Goal: Communication & Community: Answer question/provide support

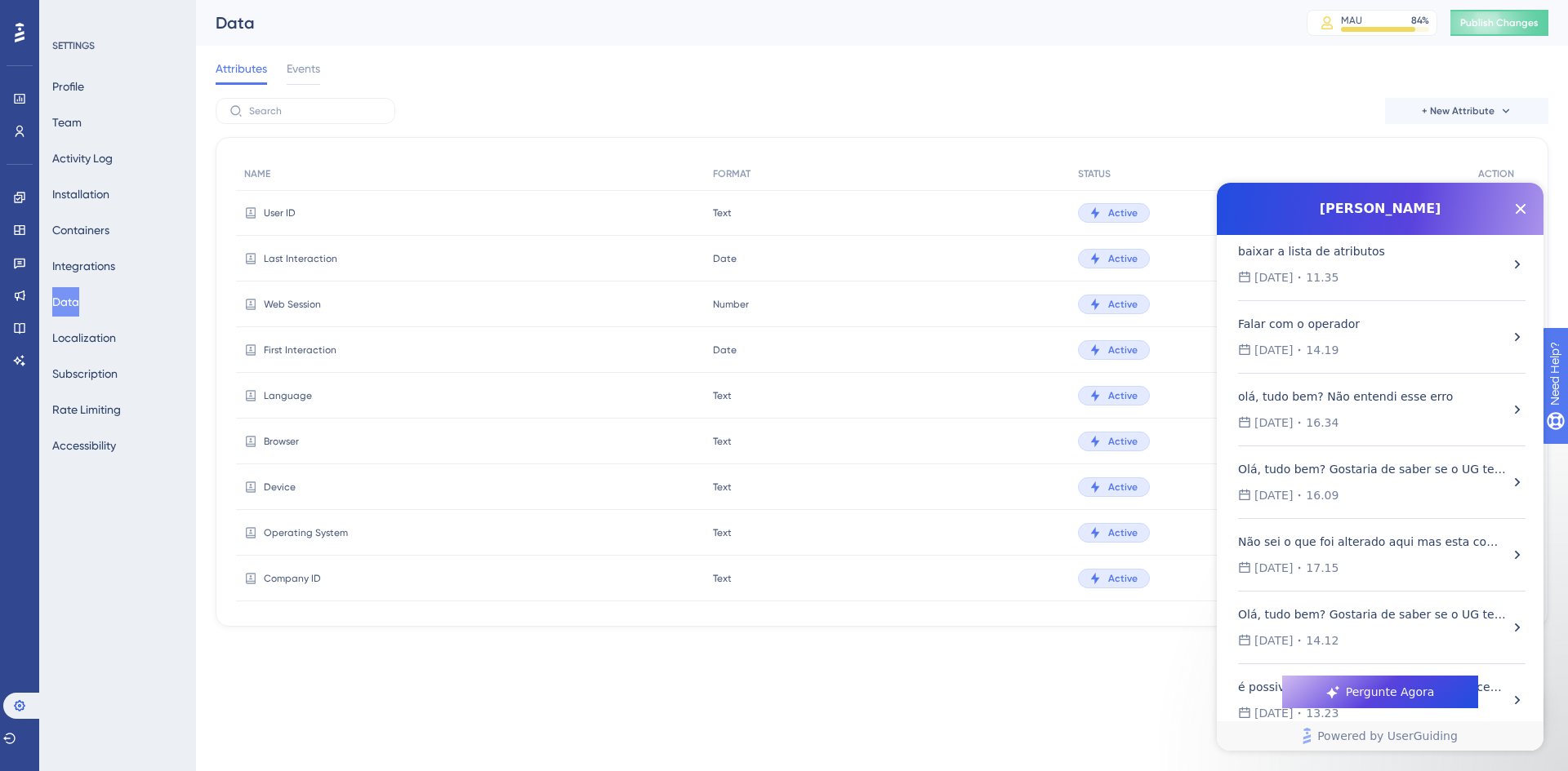
scroll to position [408, 0]
click at [1523, 217] on icon "Close Button" at bounding box center [1521, 209] width 19 height 19
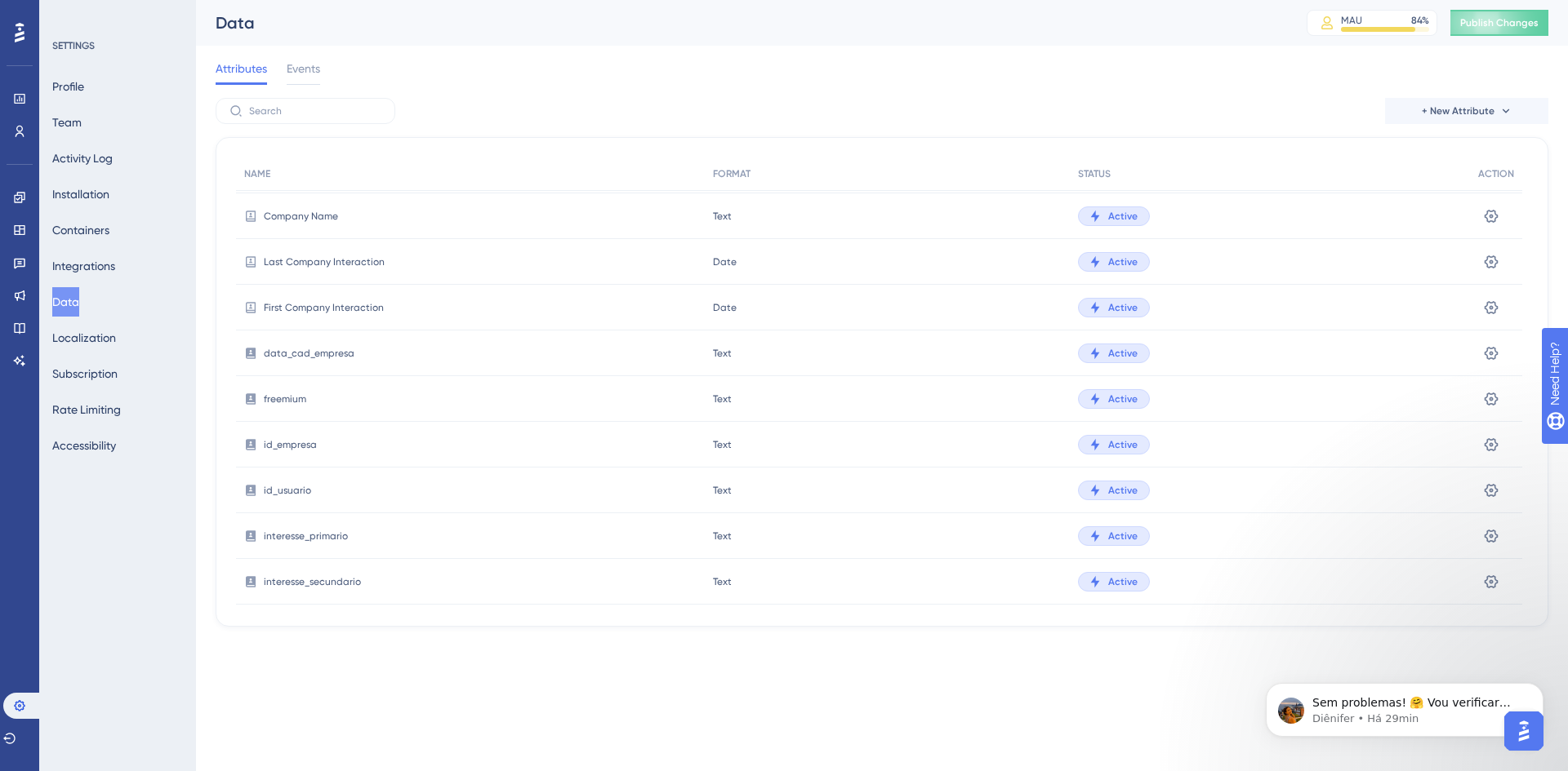
scroll to position [0, 0]
click at [1393, 710] on p "Sem problemas! 🤗 Vou verificar internamente sobre sua dúvida e te respondo em b…" at bounding box center [1418, 703] width 211 height 17
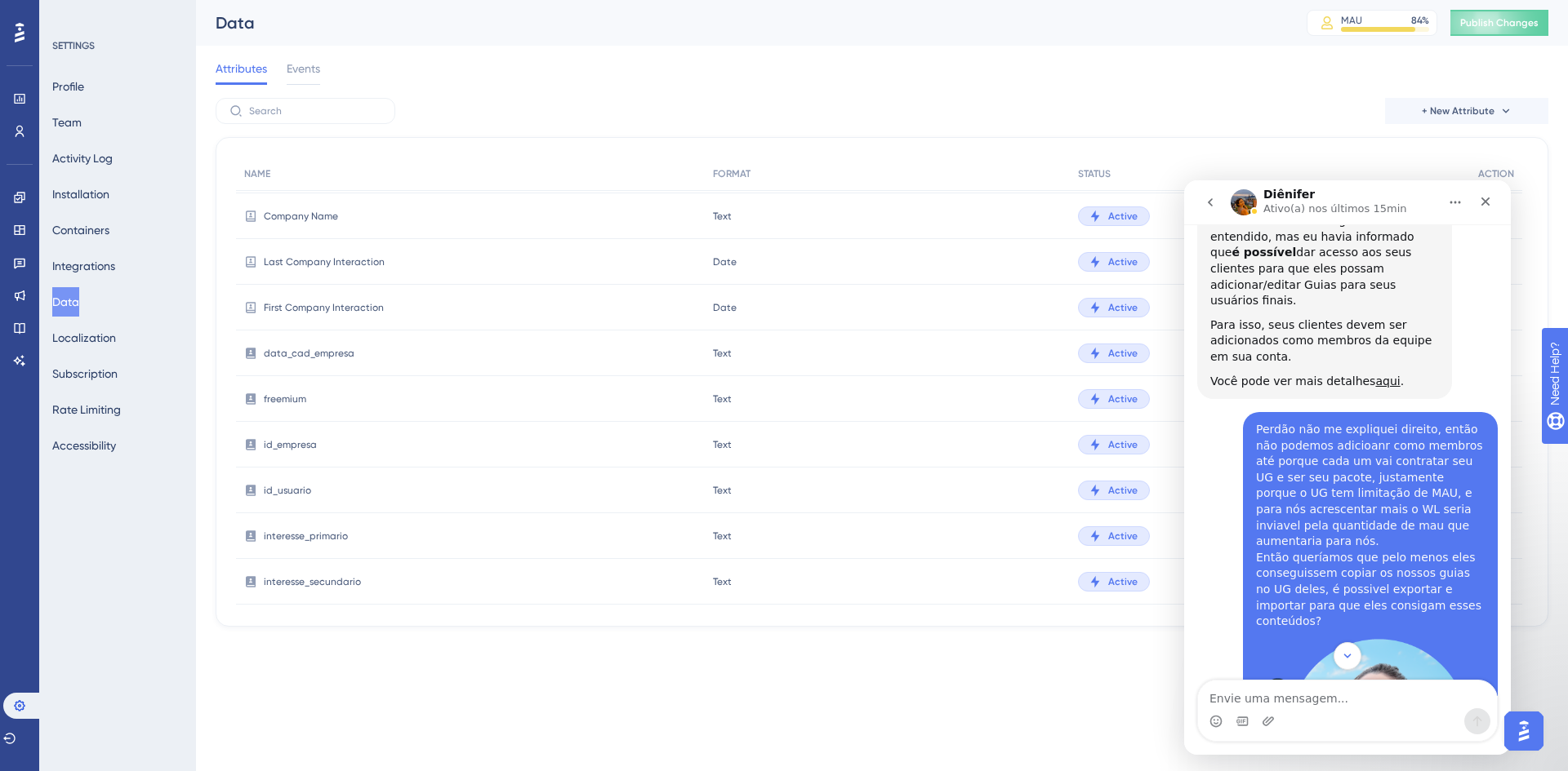
scroll to position [7822, 0]
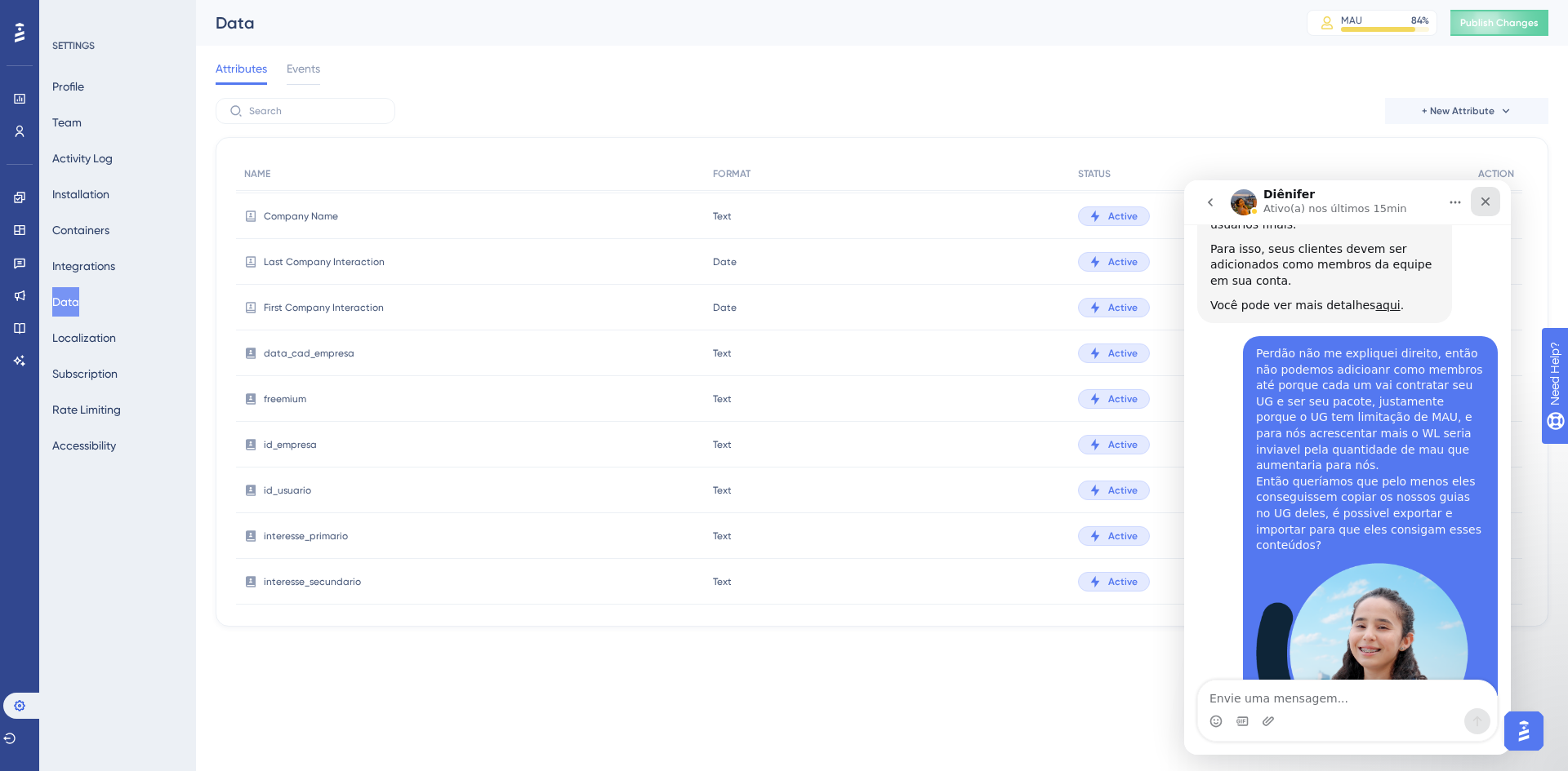
click at [1486, 200] on icon "Fechar" at bounding box center [1485, 202] width 9 height 9
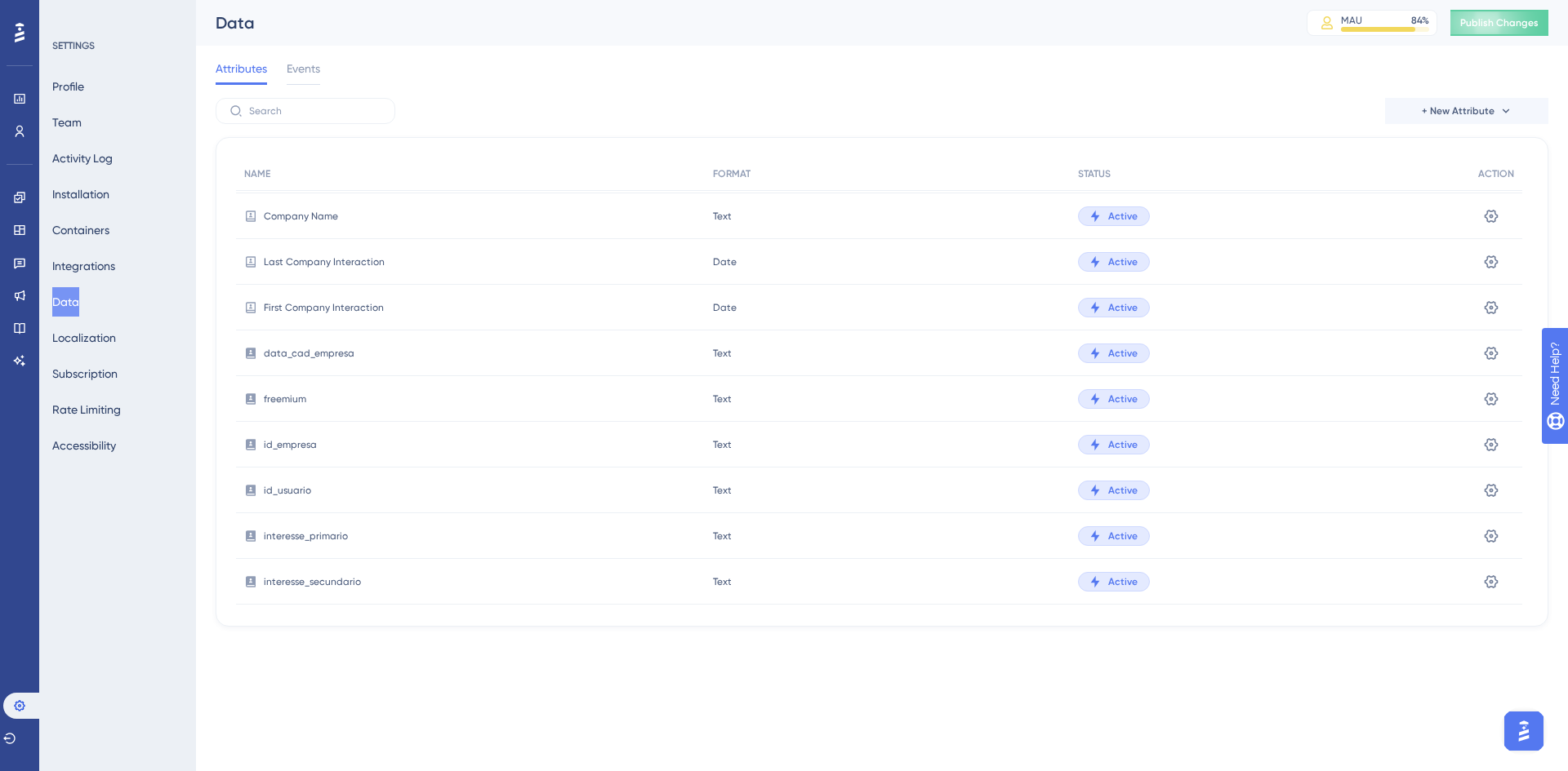
scroll to position [7599, 0]
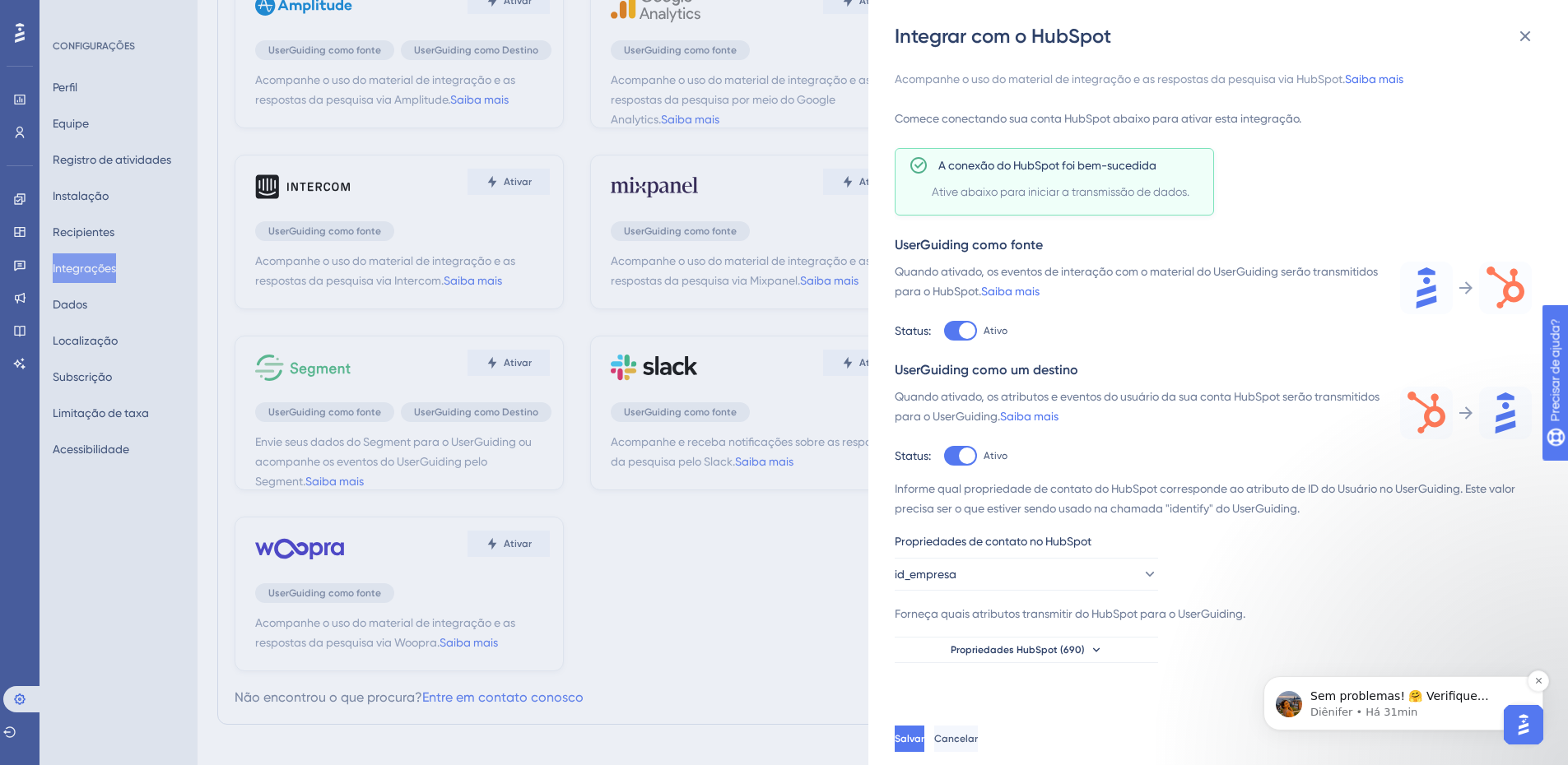
click at [1373, 708] on p "Diênifer • Há 31min" at bounding box center [1416, 713] width 213 height 15
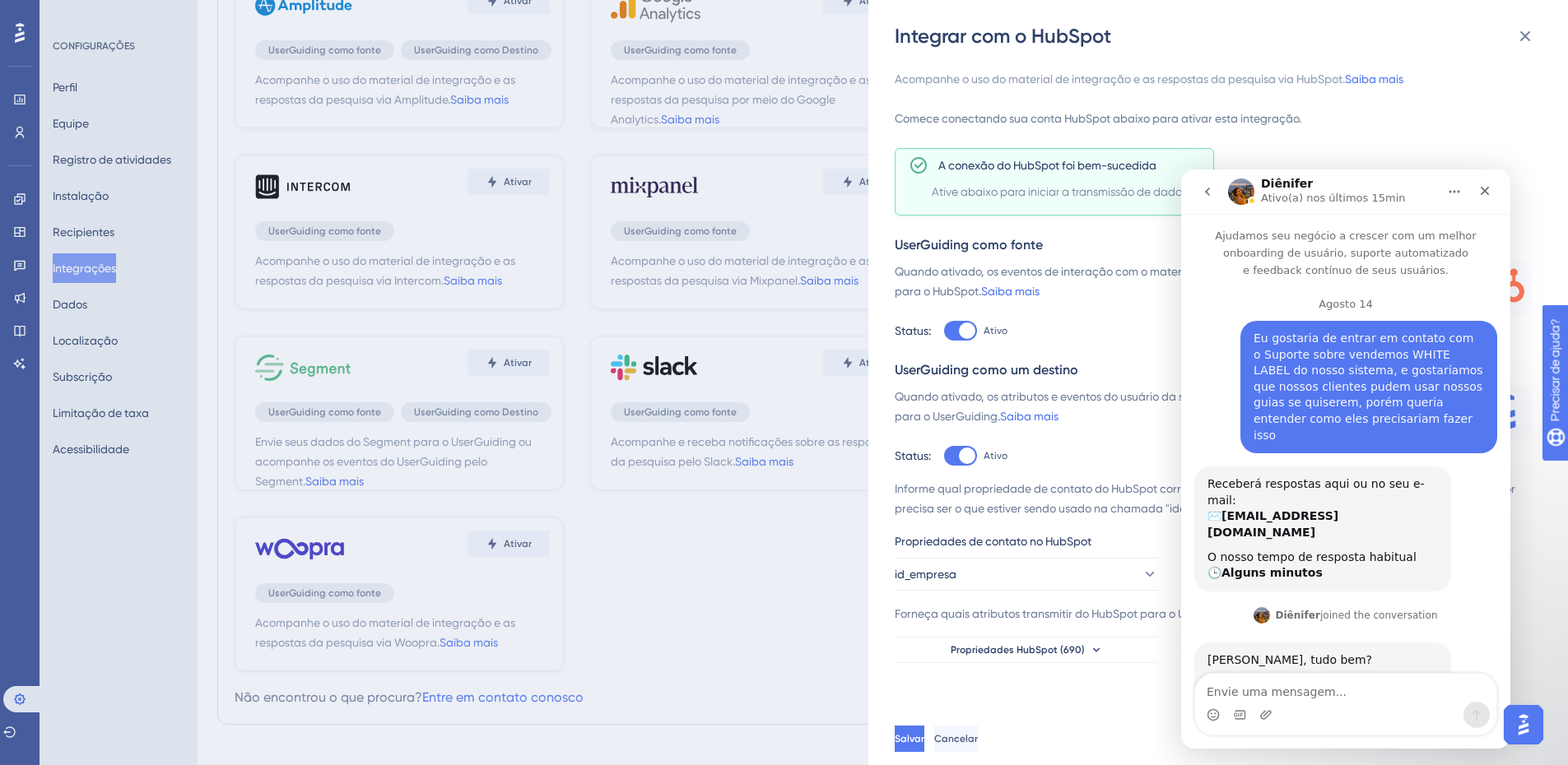
scroll to position [3, 0]
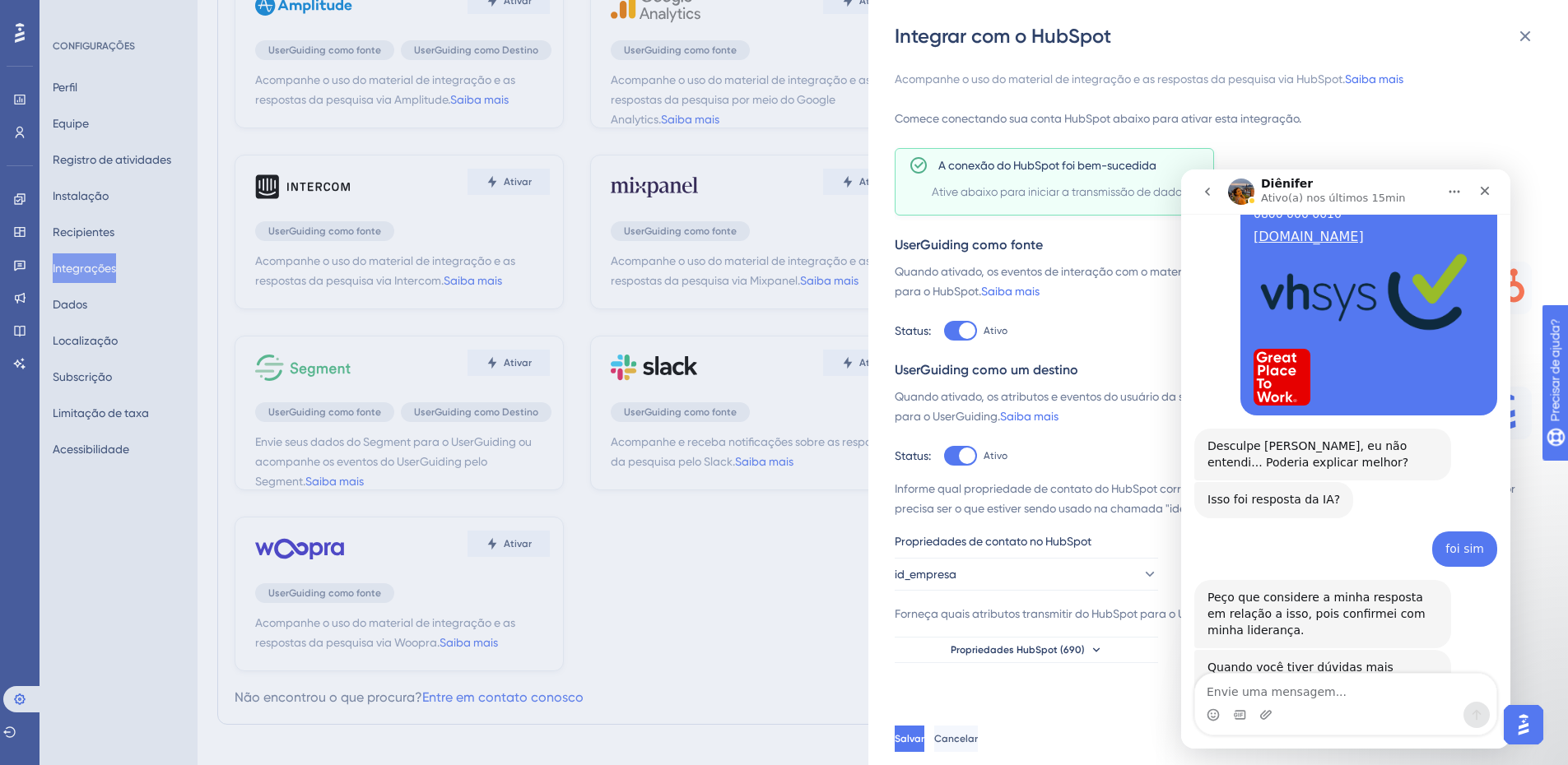
click at [1296, 693] on textarea "Envie uma mensagem..." at bounding box center [1346, 688] width 301 height 28
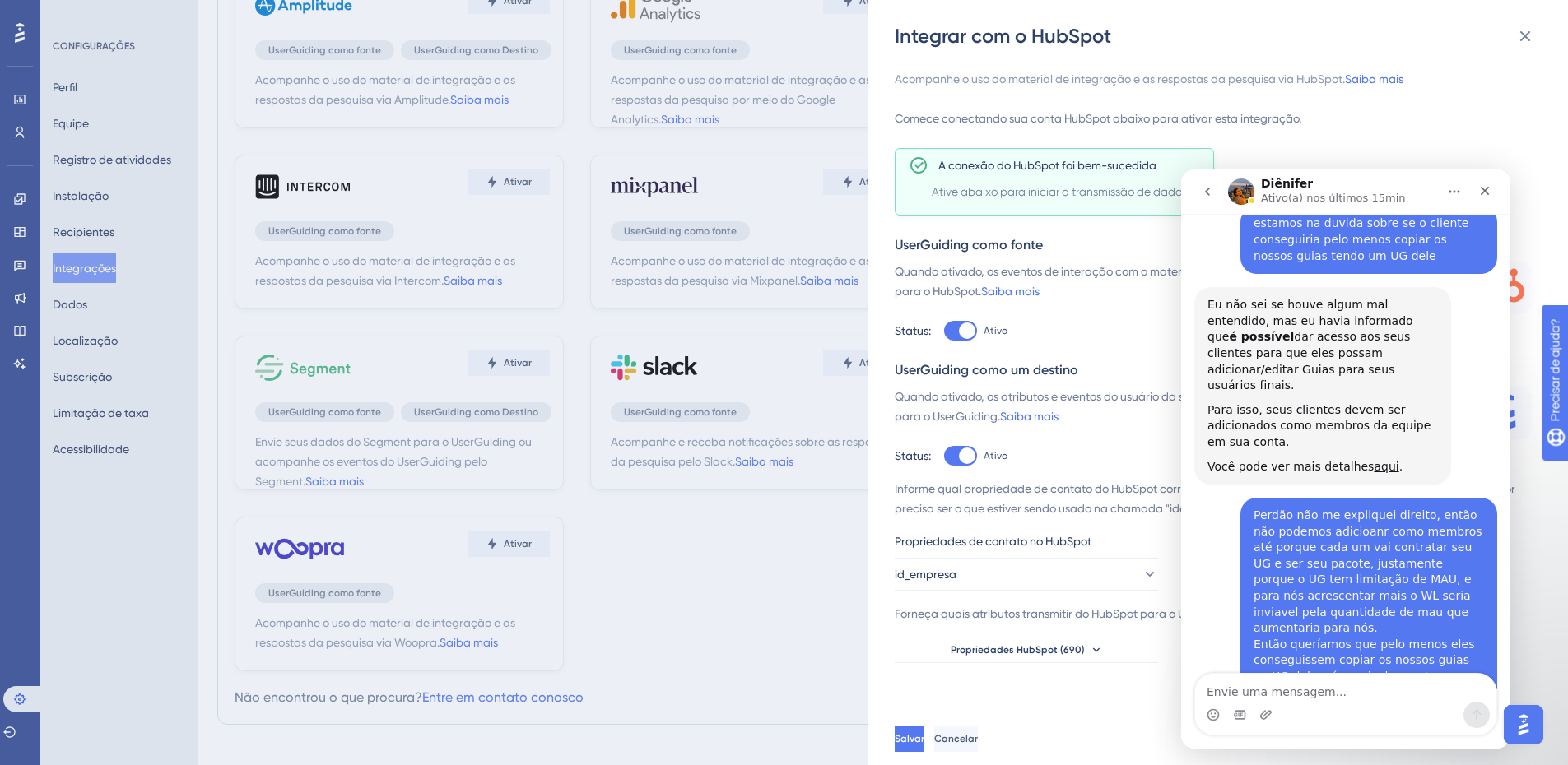
click at [1296, 693] on textarea "Envie uma mensagem..." at bounding box center [1346, 688] width 301 height 28
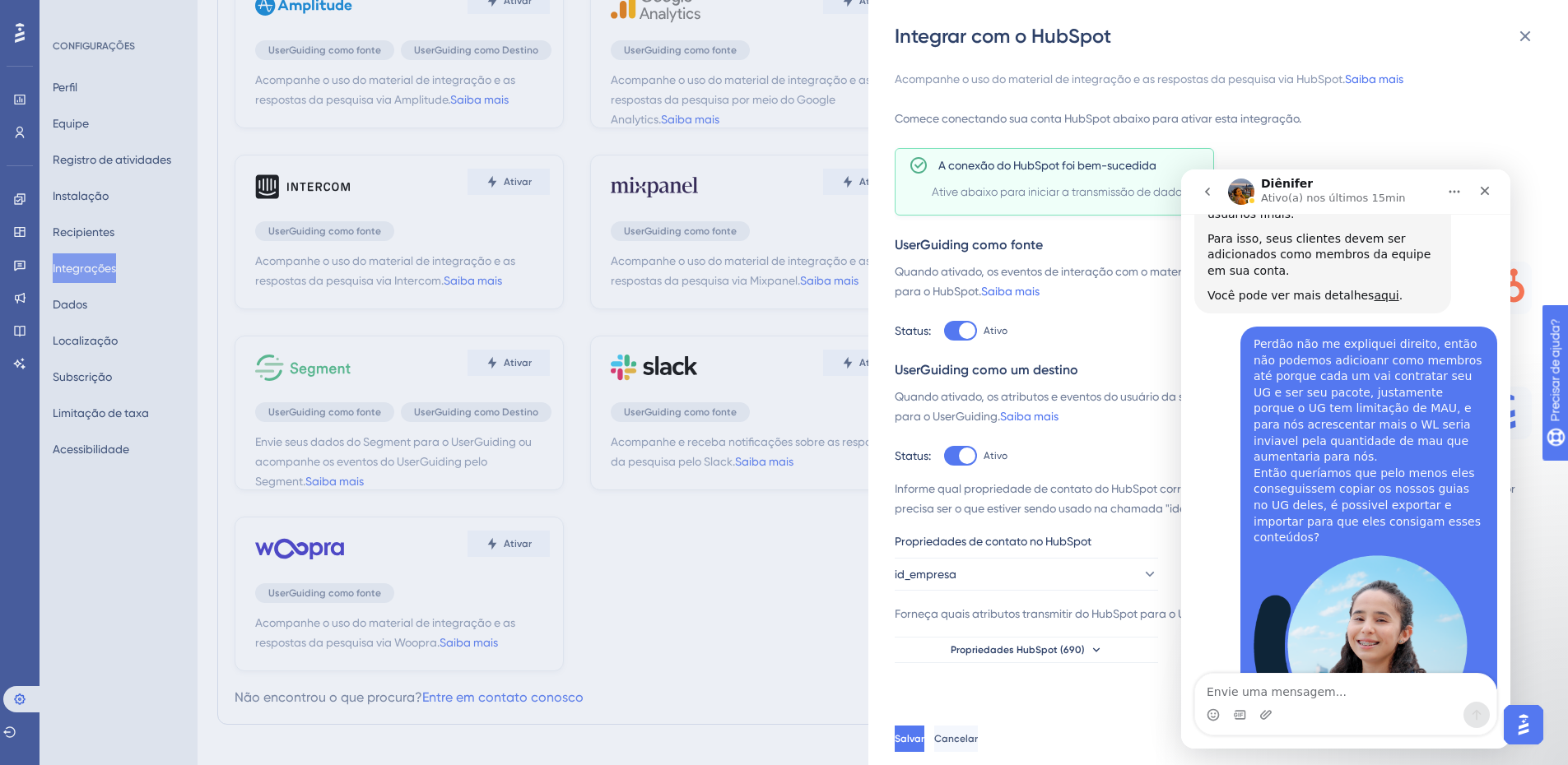
click at [1296, 693] on textarea "Envie uma mensagem..." at bounding box center [1346, 688] width 301 height 28
type textarea "enquanto isso posso tirar um"
click at [1484, 192] on icon "Fechar" at bounding box center [1485, 191] width 9 height 9
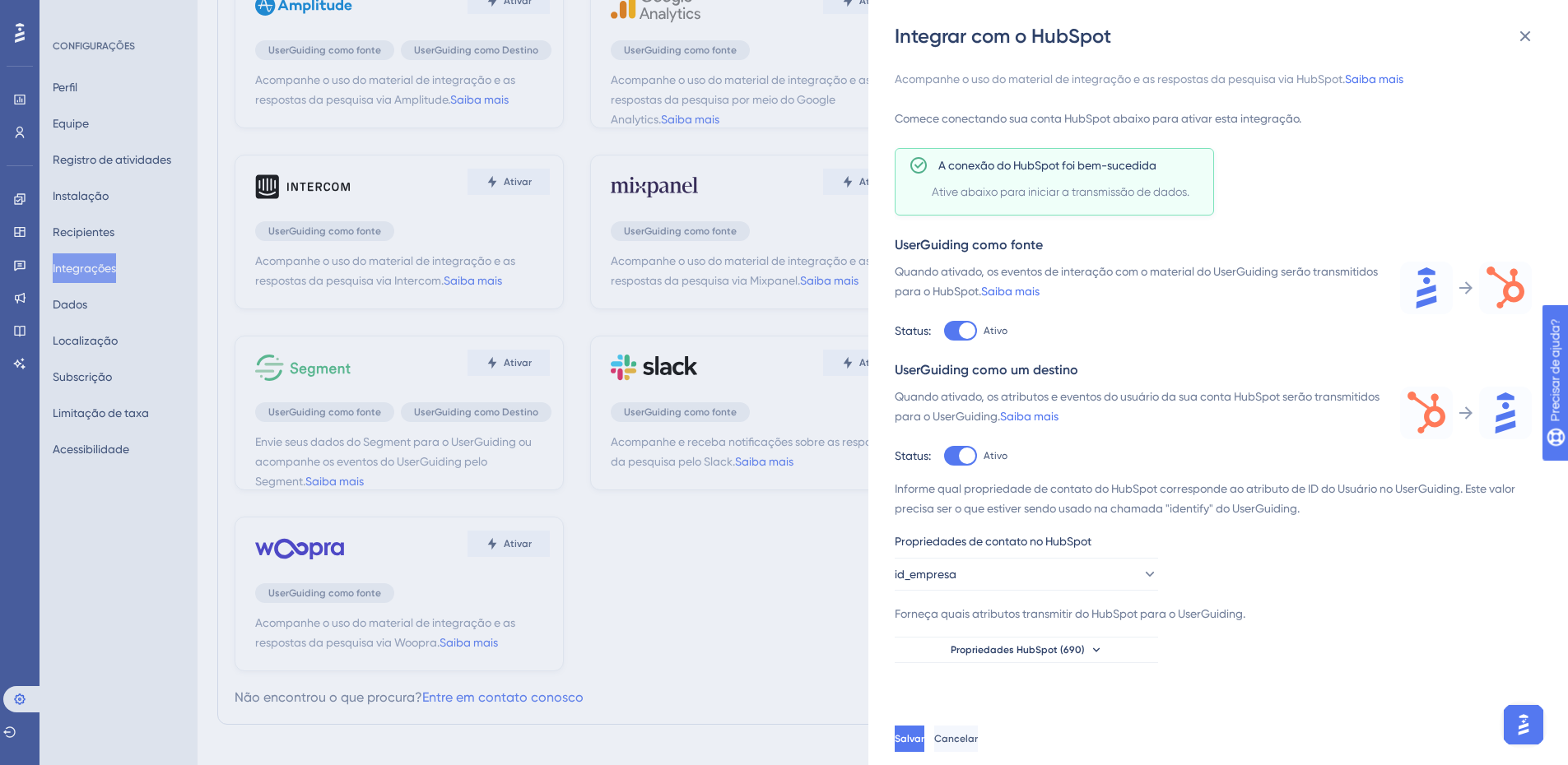
scroll to position [7892, 0]
